Goal: Check status: Check status

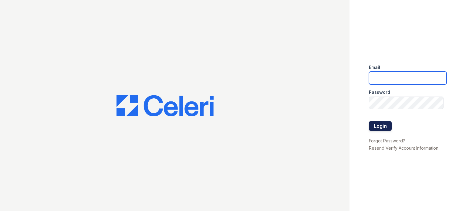
type input "sidney.contee@greystar.com"
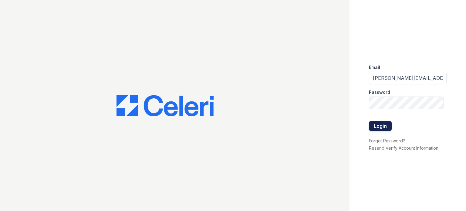
click at [371, 127] on button "Login" at bounding box center [380, 126] width 23 height 10
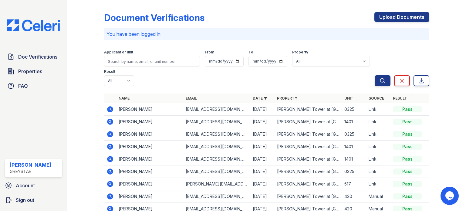
click at [109, 119] on icon at bounding box center [110, 122] width 6 height 6
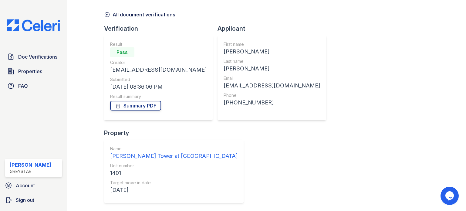
scroll to position [45, 0]
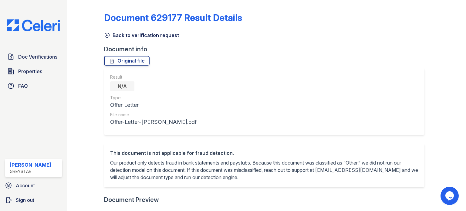
click at [106, 34] on icon at bounding box center [107, 35] width 6 height 6
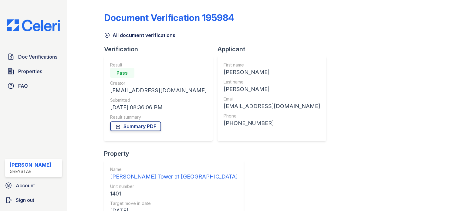
click at [106, 36] on icon at bounding box center [107, 35] width 6 height 6
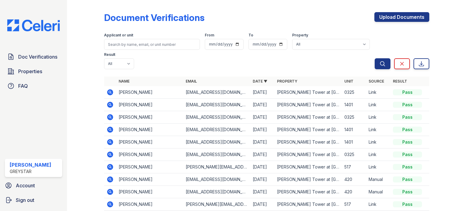
click at [109, 127] on icon at bounding box center [110, 130] width 6 height 6
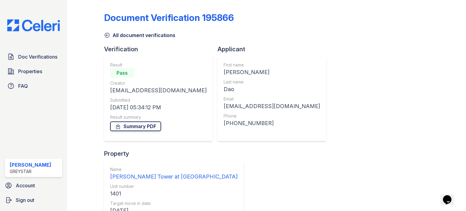
scroll to position [45, 0]
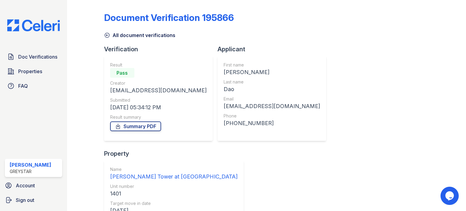
click at [106, 36] on icon at bounding box center [107, 35] width 6 height 6
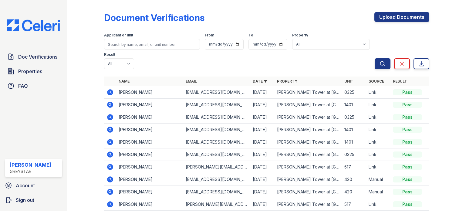
click at [109, 105] on icon at bounding box center [110, 105] width 6 height 6
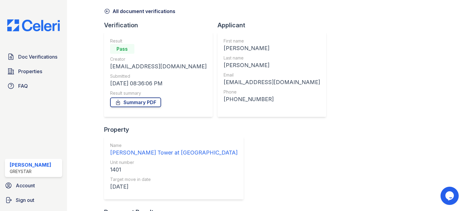
scroll to position [45, 0]
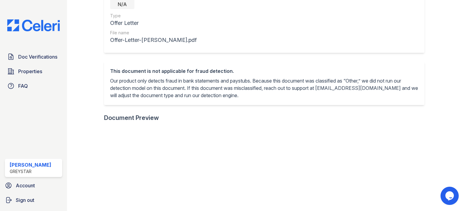
scroll to position [182, 0]
